Goal: Navigation & Orientation: Find specific page/section

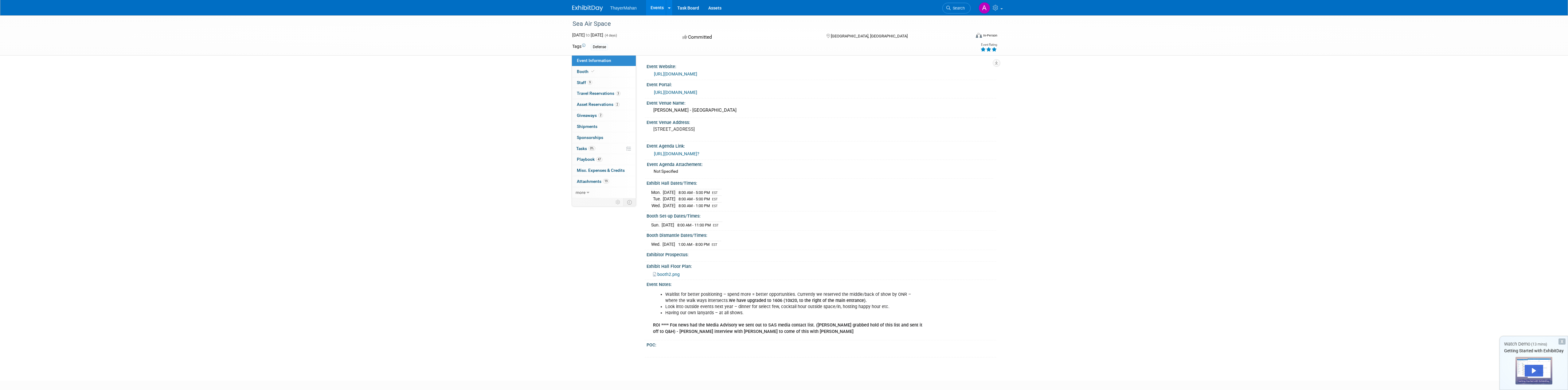
click at [621, 6] on span "ThayerMahan" at bounding box center [623, 8] width 26 height 5
click at [663, 9] on link "Events" at bounding box center [657, 7] width 23 height 15
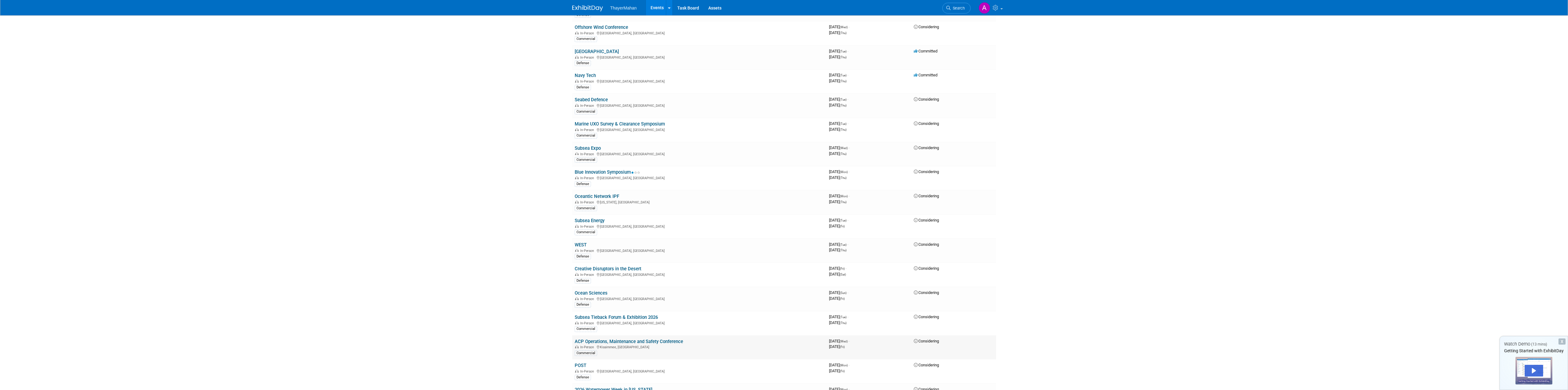
scroll to position [829, 0]
click at [585, 85] on link "Navy Tech" at bounding box center [585, 86] width 21 height 5
